Goal: Information Seeking & Learning: Check status

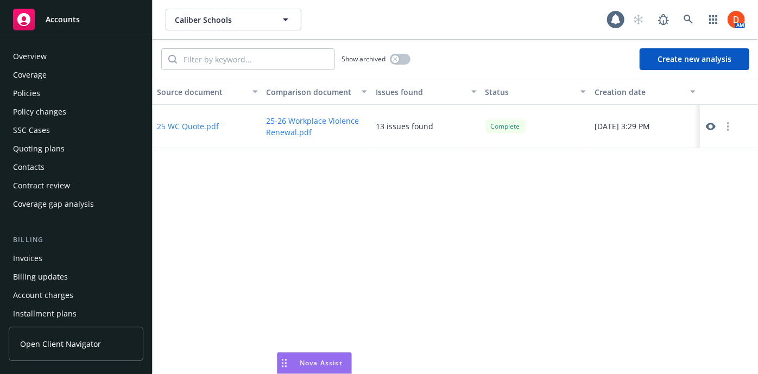
scroll to position [182, 0]
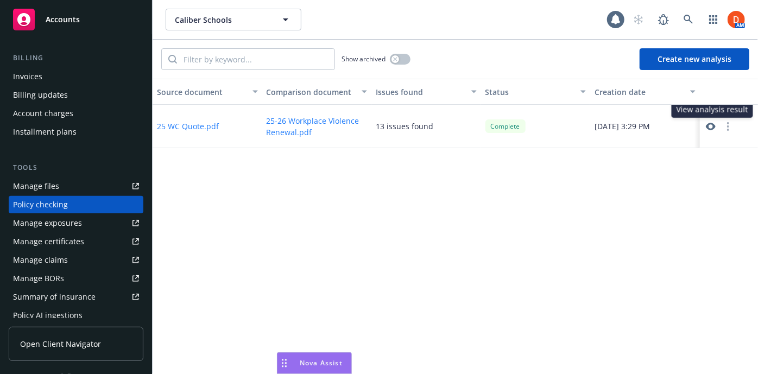
click at [707, 128] on icon at bounding box center [710, 127] width 10 height 8
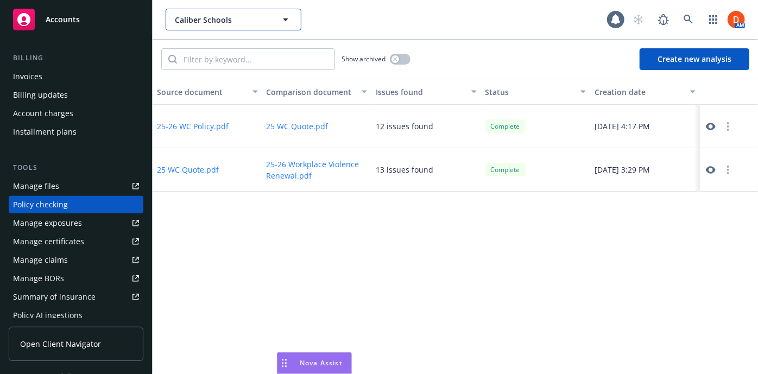
click at [280, 12] on button "Caliber Schools" at bounding box center [234, 20] width 136 height 22
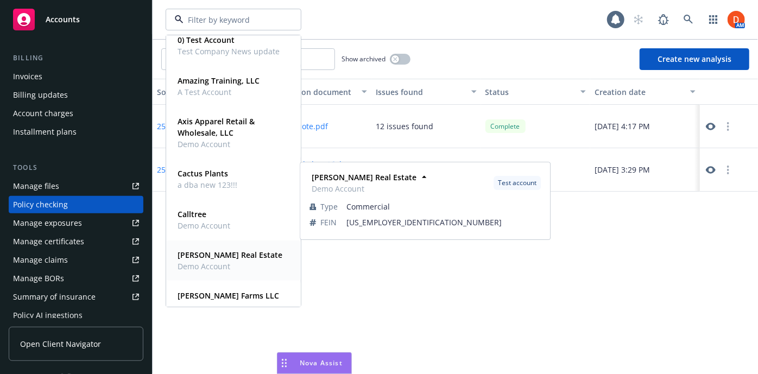
scroll to position [192, 0]
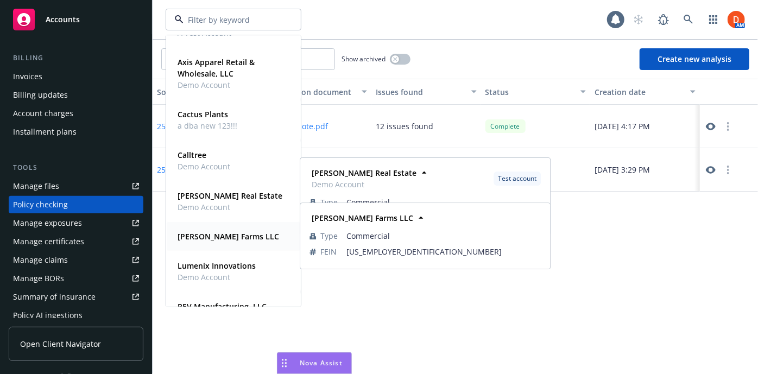
click at [220, 243] on div "[PERSON_NAME] Farms LLC" at bounding box center [227, 237] width 108 height 16
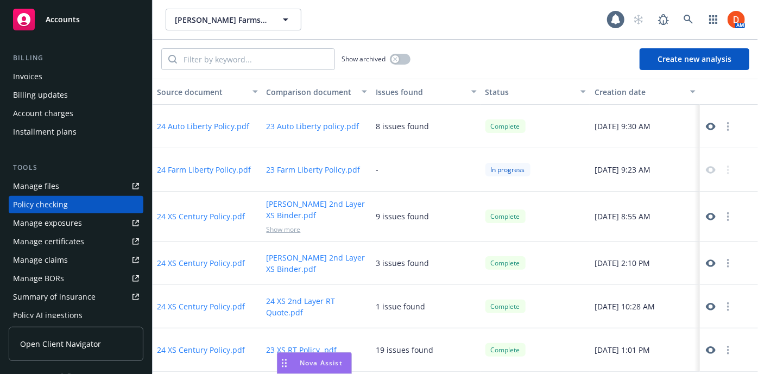
click at [707, 125] on icon at bounding box center [710, 127] width 10 height 8
click at [690, 15] on icon at bounding box center [689, 20] width 10 height 10
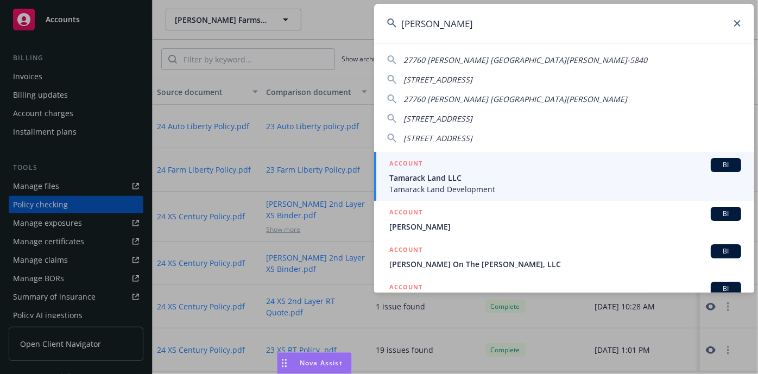
type input "[PERSON_NAME]"
click at [602, 163] on div "ACCOUNT BI" at bounding box center [565, 165] width 352 height 14
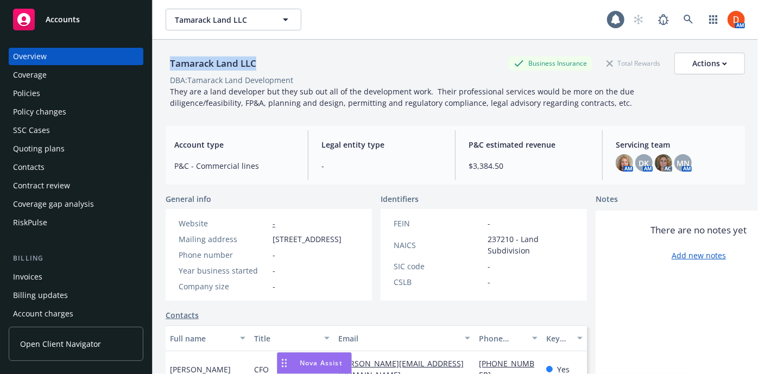
drag, startPoint x: 172, startPoint y: 64, endPoint x: 255, endPoint y: 60, distance: 83.1
click at [255, 60] on div "Tamarack Land LLC" at bounding box center [213, 63] width 95 height 14
copy div "Tamarack Land LLC"
click at [88, 100] on div "Policies" at bounding box center [76, 93] width 126 height 17
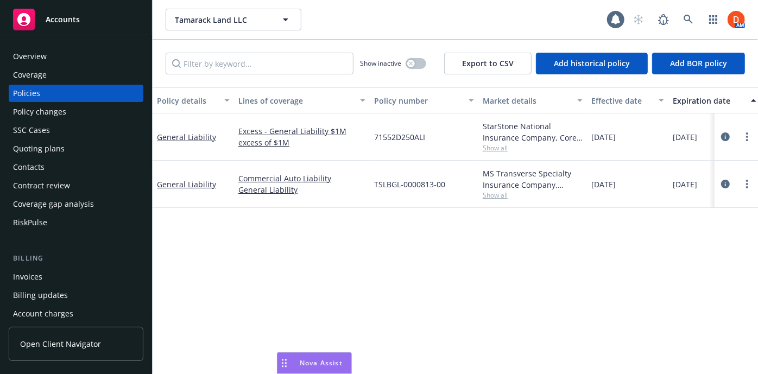
click at [87, 152] on div "Quoting plans" at bounding box center [76, 148] width 126 height 17
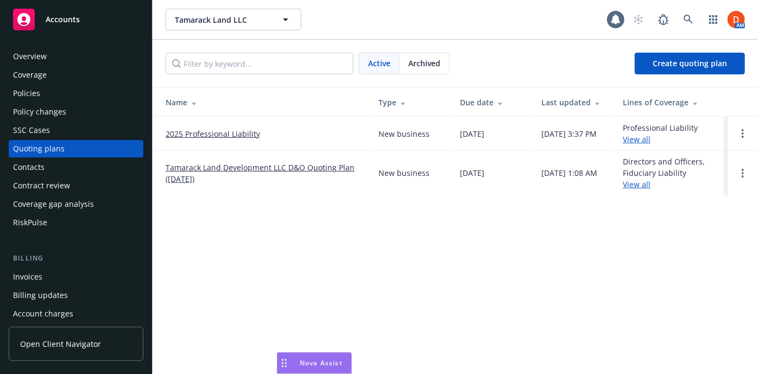
click at [610, 330] on div "Tamarack Land LLC Tamarack Land LLC 1 AM Active Archived Create quoting plan Na…" at bounding box center [455, 187] width 605 height 374
click at [90, 53] on div "Overview" at bounding box center [76, 56] width 126 height 17
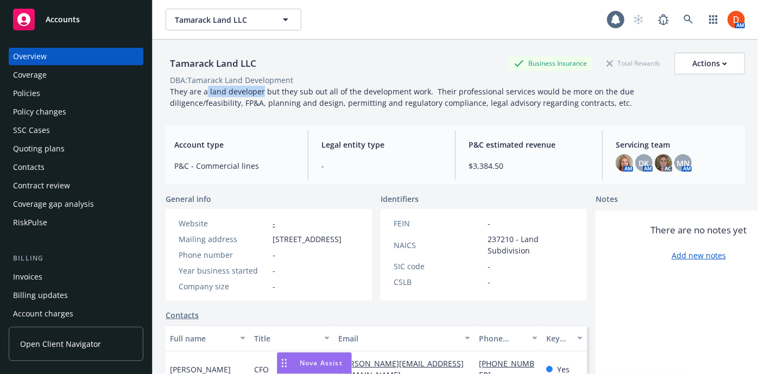
drag, startPoint x: 261, startPoint y: 90, endPoint x: 206, endPoint y: 92, distance: 54.9
click at [206, 92] on span "They are a land developer but they sub out all of the development work. Their p…" at bounding box center [403, 97] width 466 height 22
copy span "land developer"
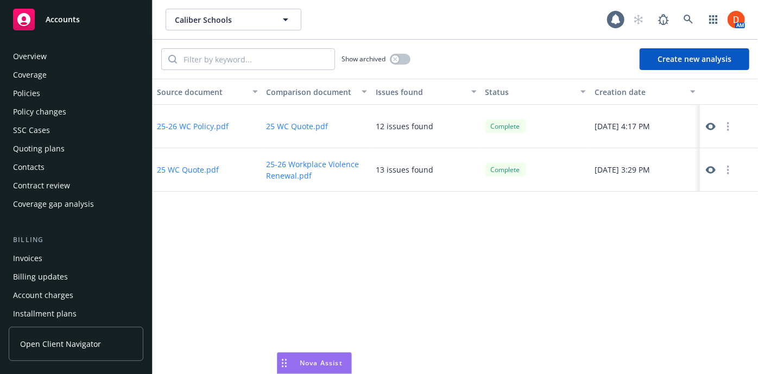
click at [89, 90] on div "Policies" at bounding box center [76, 93] width 126 height 17
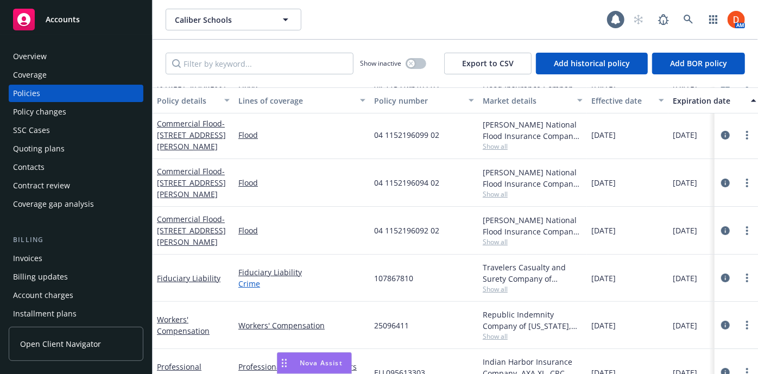
scroll to position [79, 0]
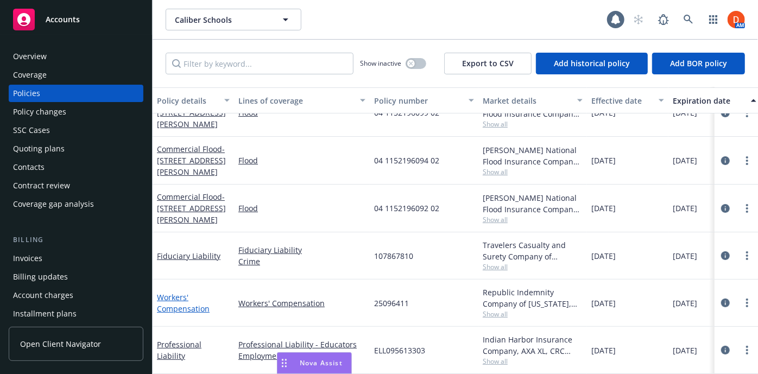
click at [180, 301] on link "Workers' Compensation" at bounding box center [183, 303] width 53 height 22
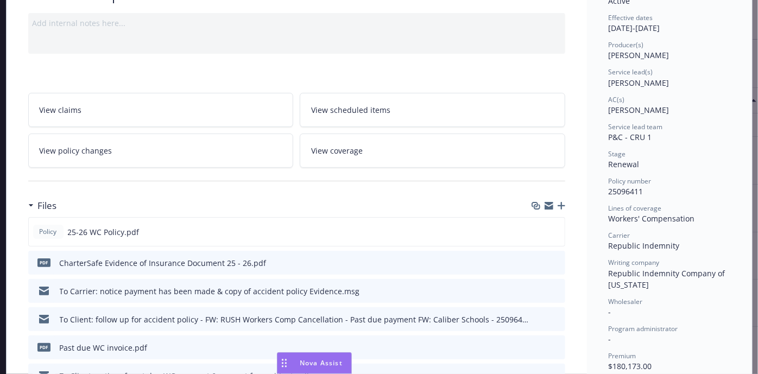
scroll to position [103, 0]
click at [552, 229] on icon "preview file" at bounding box center [554, 231] width 10 height 8
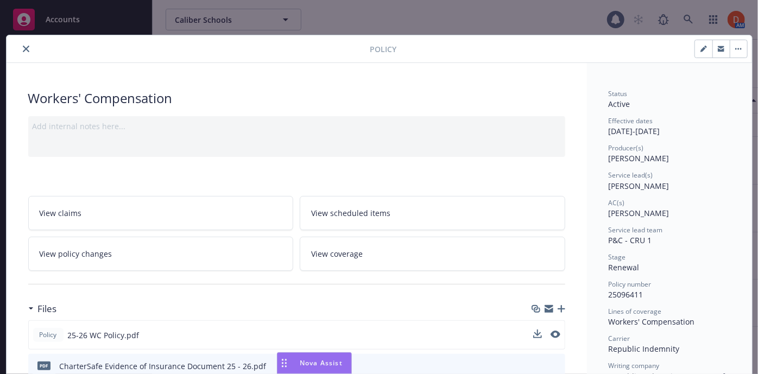
click at [26, 51] on button "close" at bounding box center [26, 48] width 13 height 13
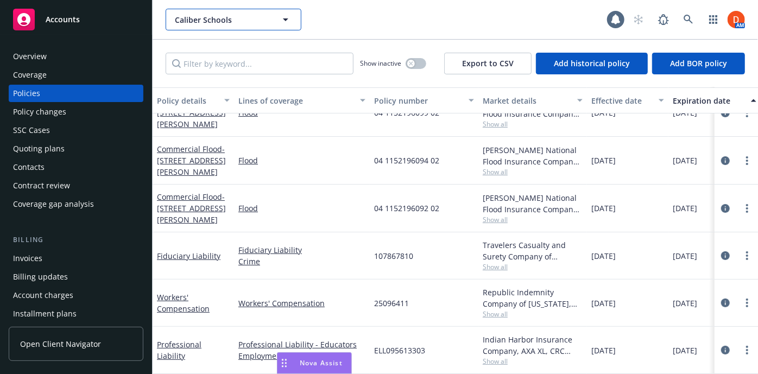
click at [290, 22] on icon "button" at bounding box center [285, 19] width 13 height 13
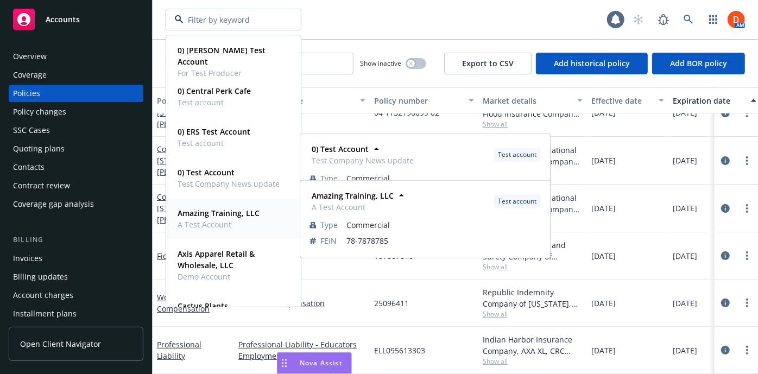
click at [214, 214] on strong "Amazing Training, LLC" at bounding box center [219, 213] width 82 height 10
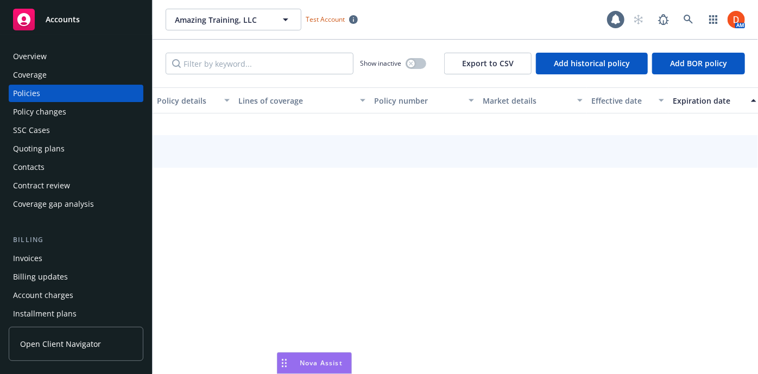
scroll to position [43, 0]
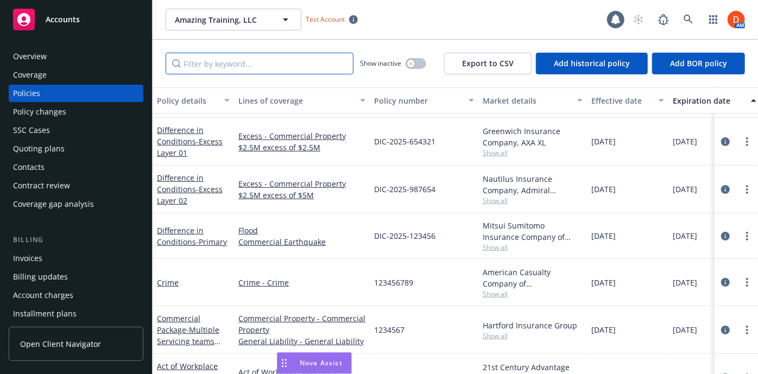
click at [215, 66] on input "Filter by keyword..." at bounding box center [260, 64] width 188 height 22
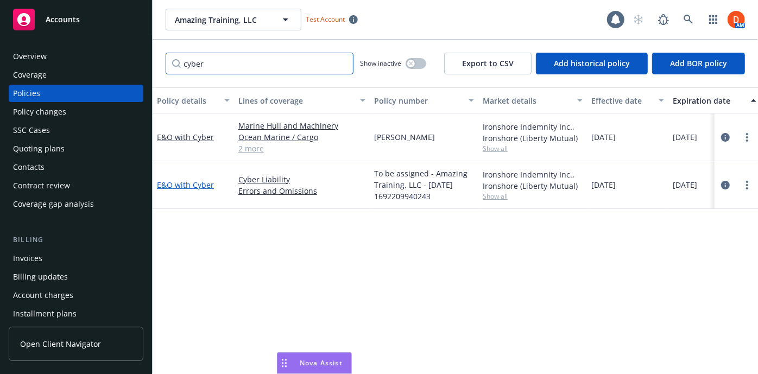
type input "cyber"
click at [200, 182] on link "E&O with Cyber" at bounding box center [185, 185] width 57 height 10
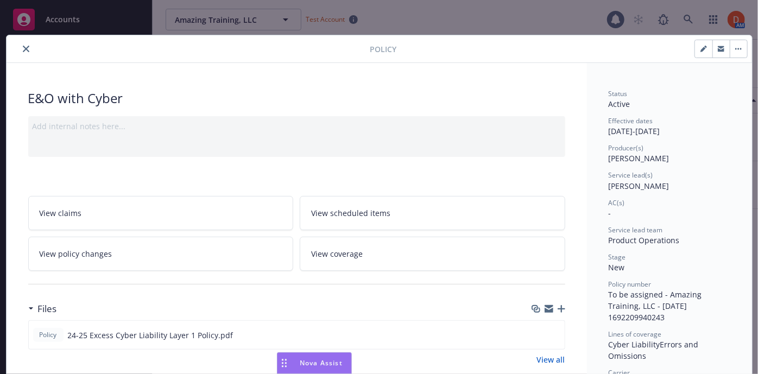
scroll to position [124, 0]
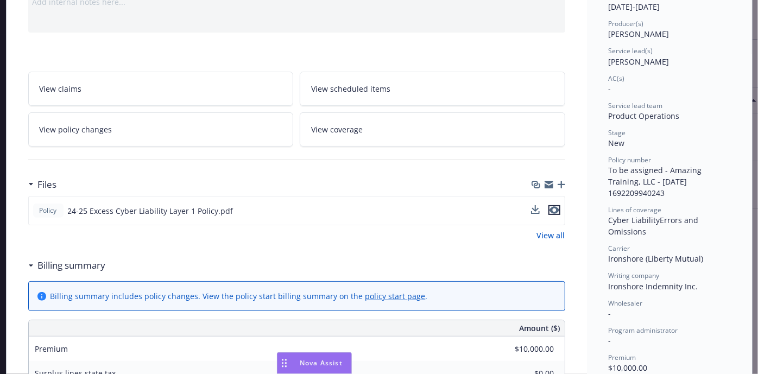
click at [550, 210] on icon "preview file" at bounding box center [554, 210] width 10 height 8
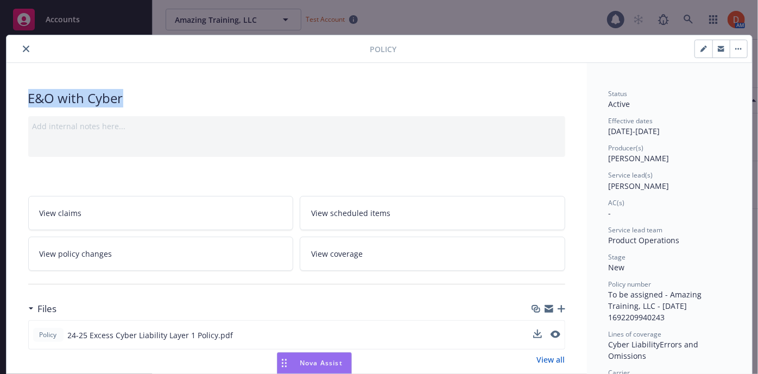
drag, startPoint x: 474, startPoint y: 57, endPoint x: 237, endPoint y: 73, distance: 237.3
click at [23, 48] on icon "close" at bounding box center [26, 49] width 7 height 7
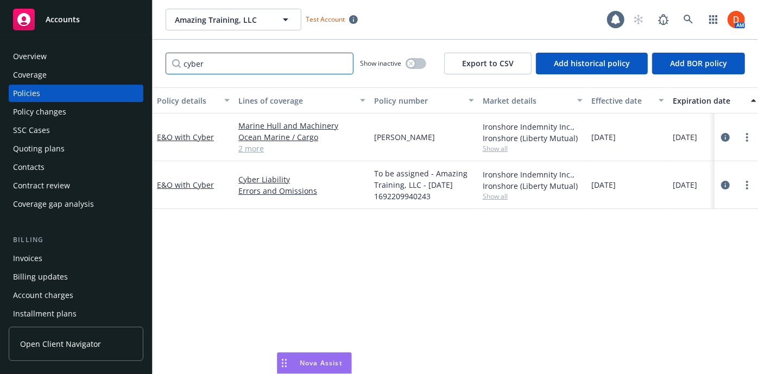
click at [311, 58] on input "cyber" at bounding box center [260, 64] width 188 height 22
click at [254, 152] on link "2 more" at bounding box center [301, 148] width 127 height 11
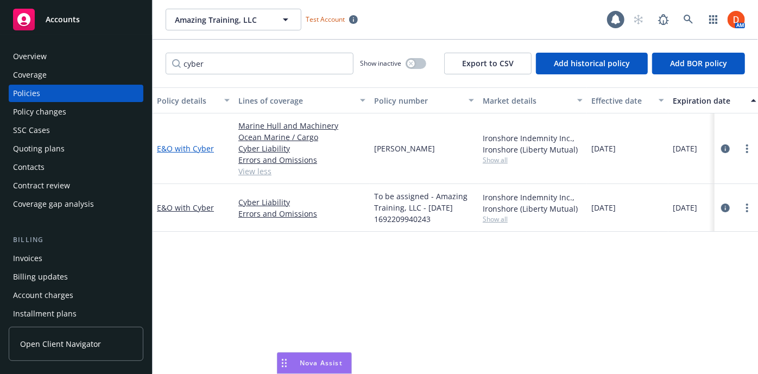
click at [173, 148] on link "E&O with Cyber" at bounding box center [185, 148] width 57 height 10
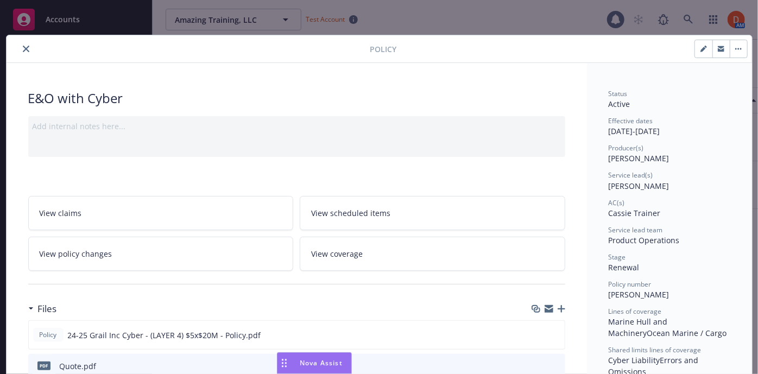
scroll to position [124, 0]
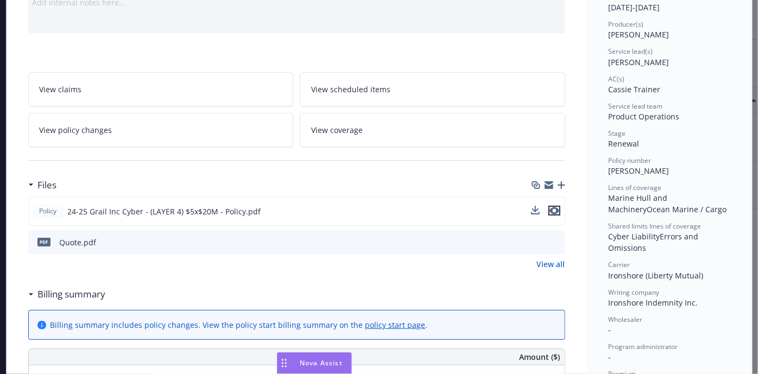
click at [550, 207] on icon "preview file" at bounding box center [554, 211] width 10 height 8
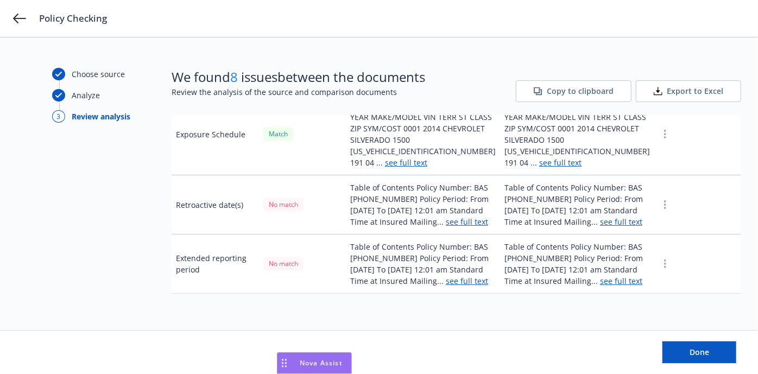
scroll to position [3722, 0]
click at [405, 168] on link "see full text" at bounding box center [406, 162] width 42 height 10
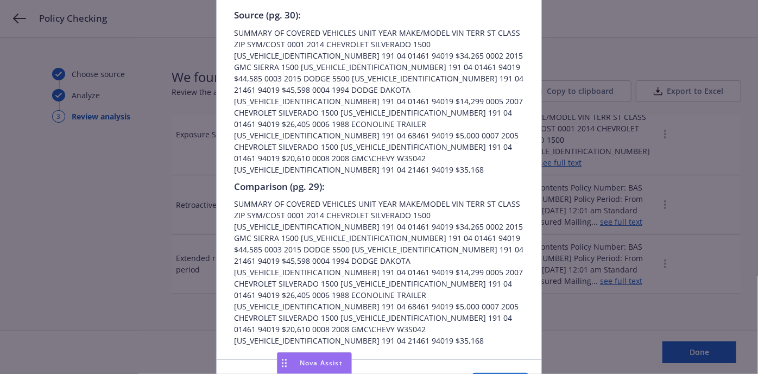
scroll to position [80, 0]
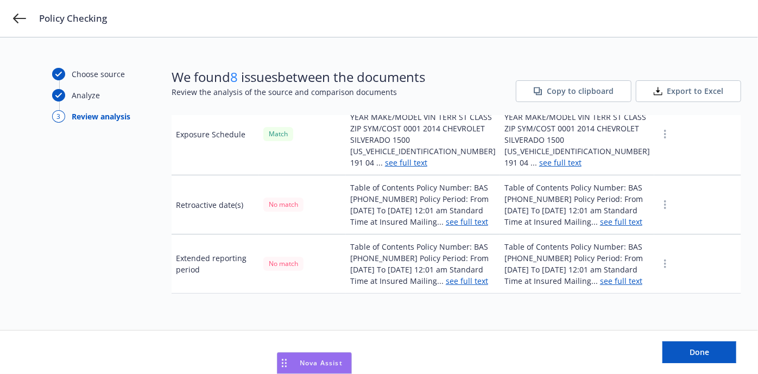
scroll to position [3907, 0]
